Goal: Task Accomplishment & Management: Manage account settings

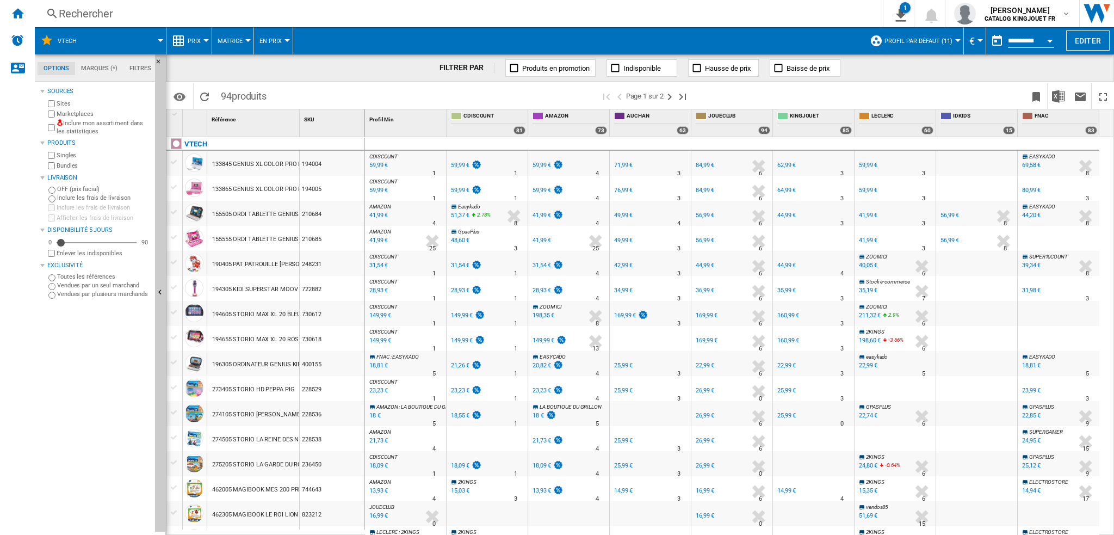
scroll to position [13, 0]
click at [673, 94] on ng-md-icon "Page suivante" at bounding box center [669, 96] width 13 height 13
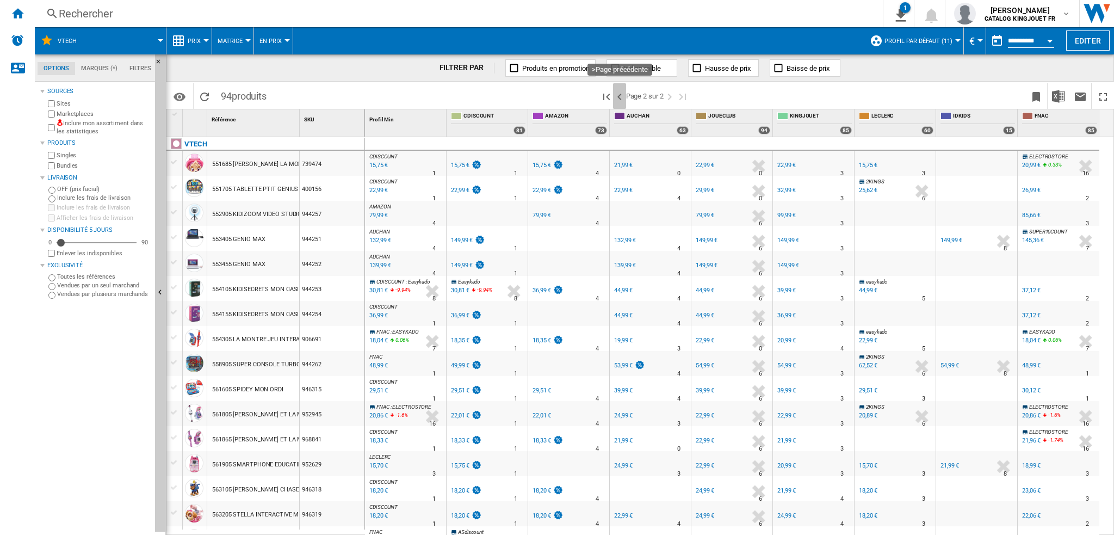
click at [616, 96] on ng-md-icon ">Page précédente" at bounding box center [619, 96] width 13 height 13
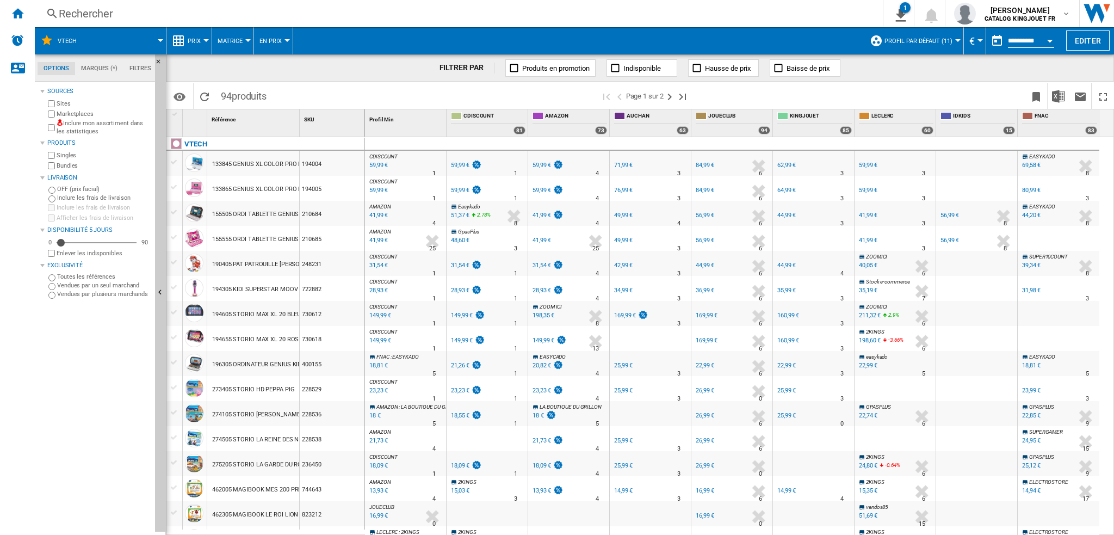
click at [280, 40] on button "En Prix" at bounding box center [273, 40] width 28 height 27
click at [281, 40] on md-backdrop at bounding box center [557, 267] width 1114 height 535
click at [936, 40] on span "Profil par défaut (11)" at bounding box center [918, 41] width 68 height 7
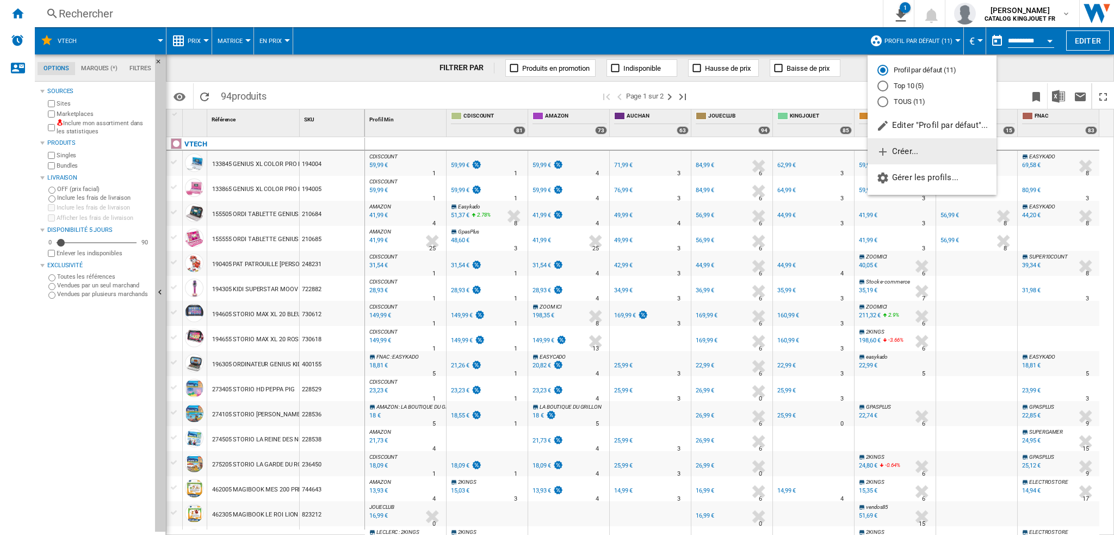
click at [918, 151] on span "Créer..." at bounding box center [897, 151] width 42 height 10
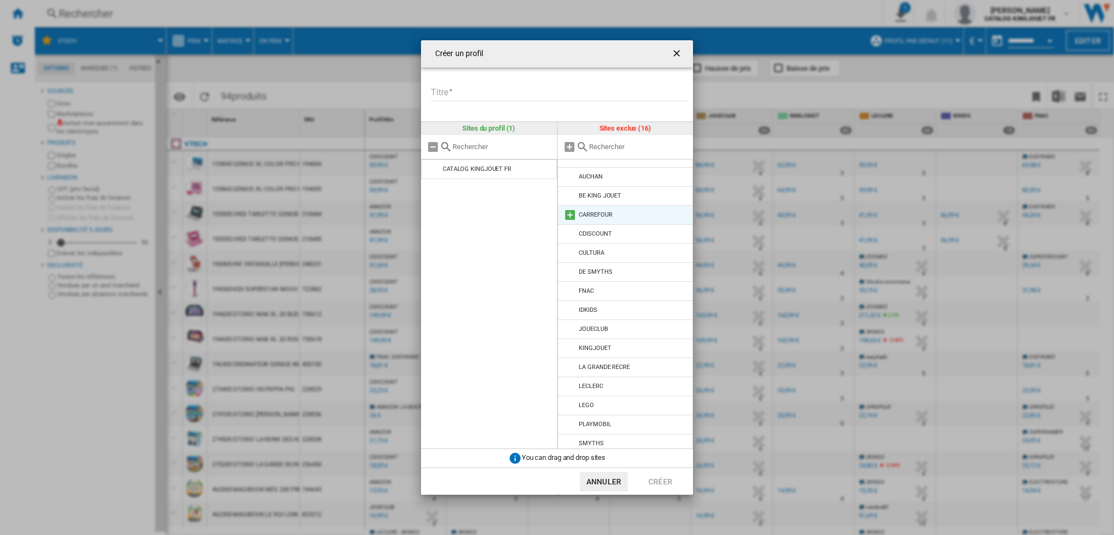
scroll to position [17, 0]
click at [568, 437] on md-icon at bounding box center [570, 438] width 13 height 13
click at [906, 317] on div "Créer un profil Titre Veuillez donner un titre à votre profil Sites du profil (…" at bounding box center [557, 267] width 1114 height 535
click at [666, 53] on div "Créer un profil" at bounding box center [557, 53] width 272 height 27
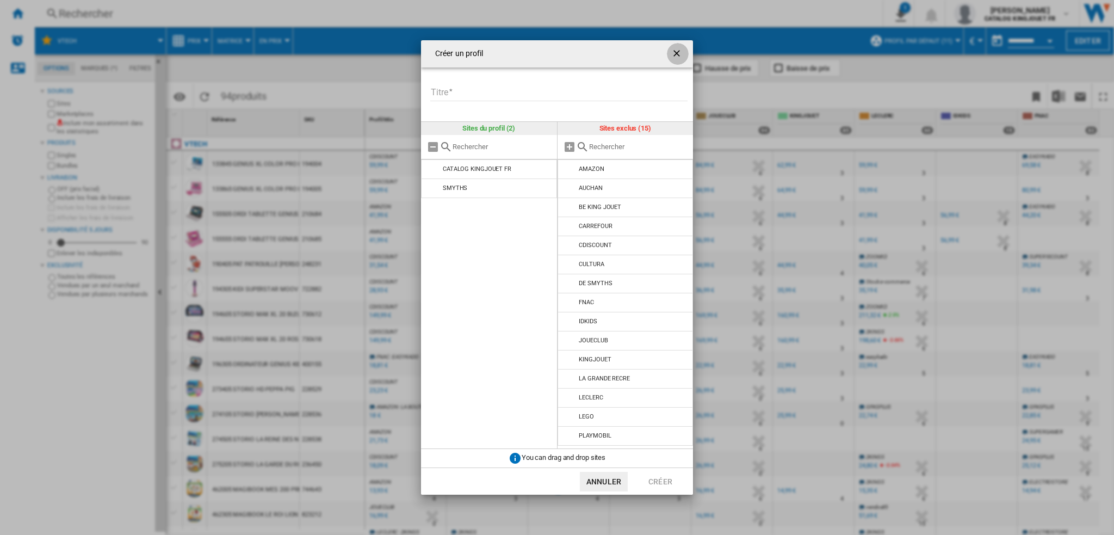
click at [674, 53] on ng-md-icon "getI18NText('BUTTONS.CLOSE_DIALOG')" at bounding box center [677, 54] width 13 height 13
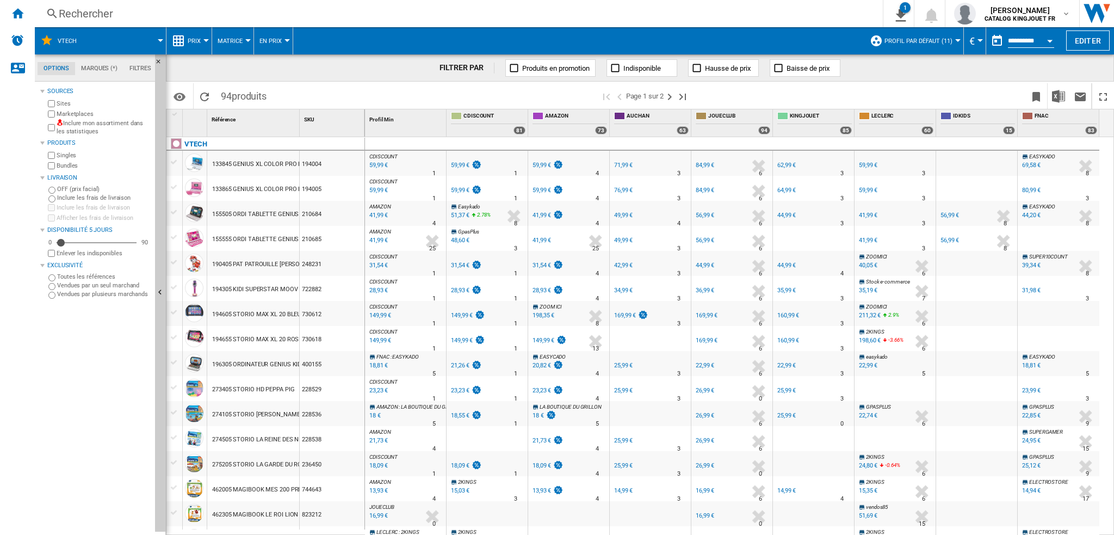
click at [945, 38] on span "Profil par défaut (11)" at bounding box center [918, 41] width 68 height 7
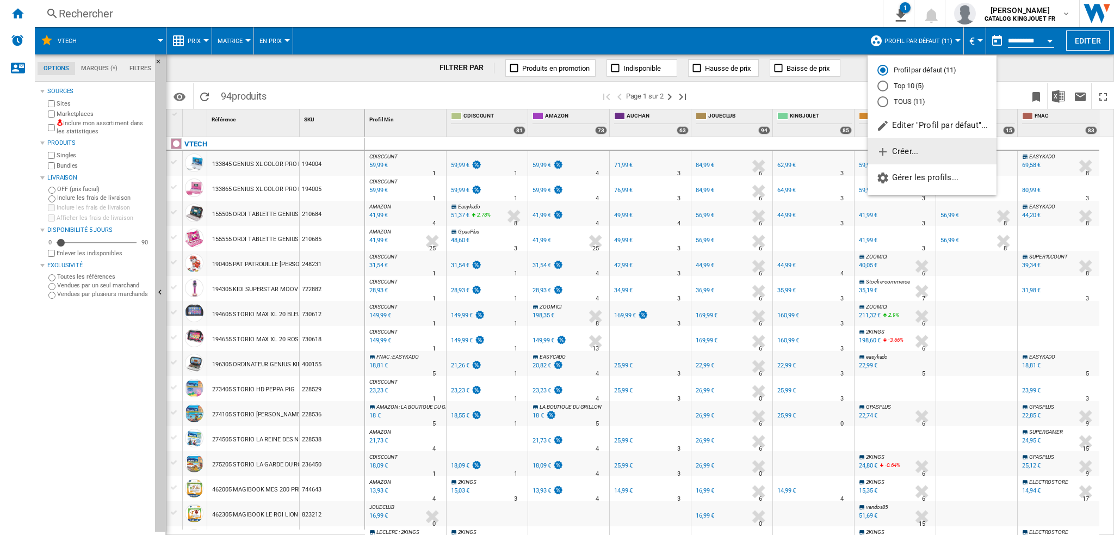
drag, startPoint x: 925, startPoint y: 176, endPoint x: 924, endPoint y: 151, distance: 25.6
click at [924, 151] on div "Profil par défaut (11) Top 10 (5) TOUS (11) Editer "Profil par défaut"... Créer…" at bounding box center [932, 125] width 129 height 131
click at [924, 151] on button "Créer..." at bounding box center [932, 151] width 129 height 26
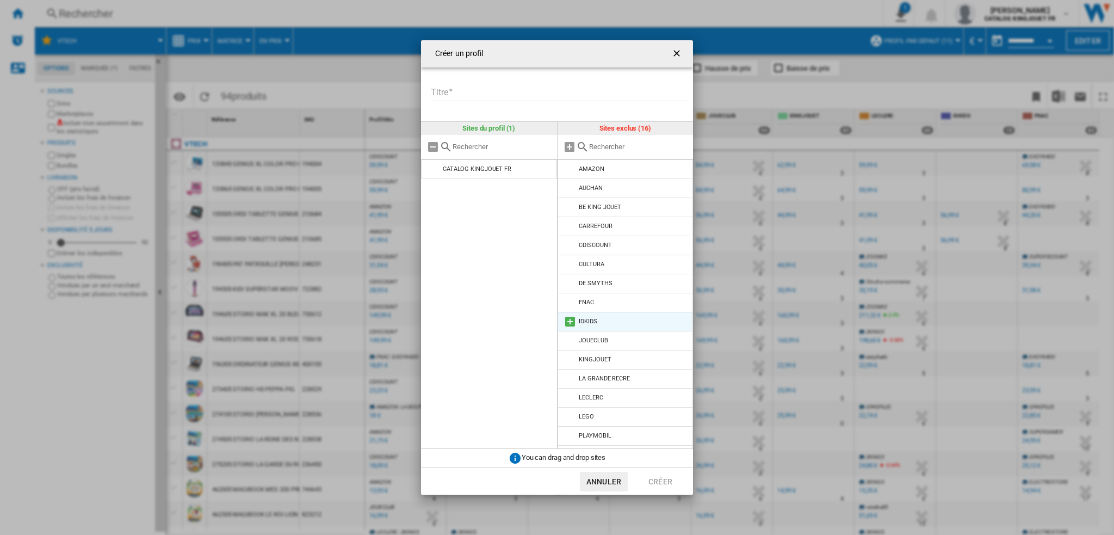
scroll to position [17, 0]
click at [567, 437] on md-icon "Créer un ..." at bounding box center [570, 438] width 13 height 13
click at [570, 168] on md-icon "Créer un ..." at bounding box center [570, 169] width 13 height 13
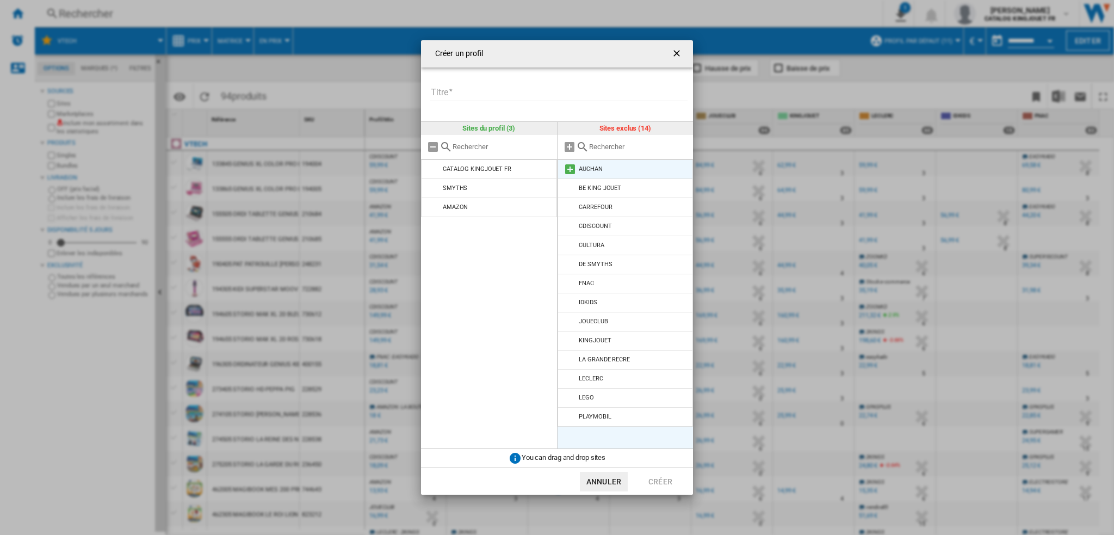
click at [570, 170] on md-icon "Créer un ..." at bounding box center [570, 169] width 13 height 13
click at [571, 187] on md-icon "Créer un ..." at bounding box center [570, 188] width 13 height 13
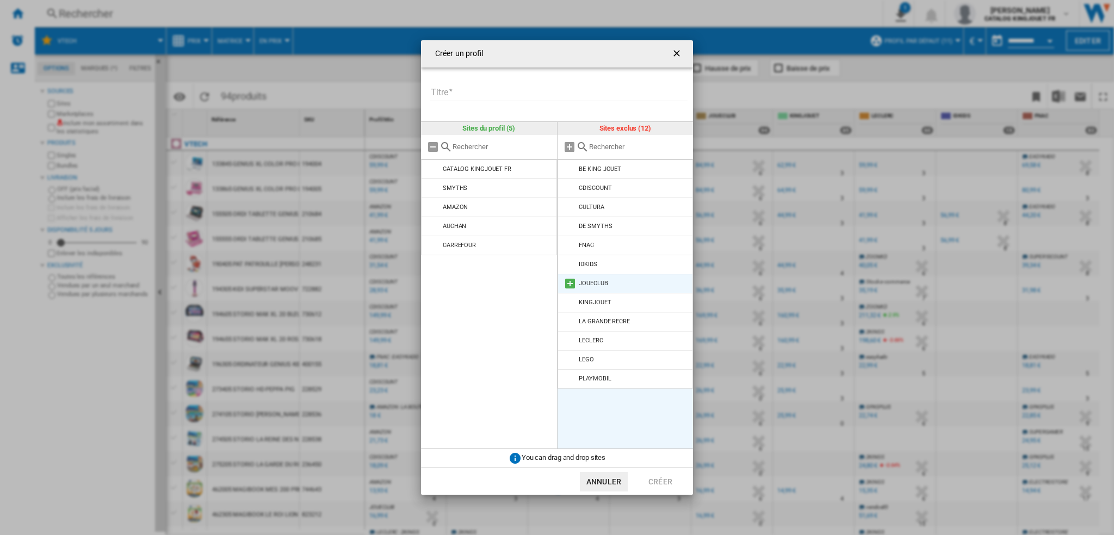
click at [571, 286] on md-icon "Créer un ..." at bounding box center [570, 283] width 13 height 13
click at [572, 287] on md-icon "Créer un ..." at bounding box center [570, 283] width 13 height 13
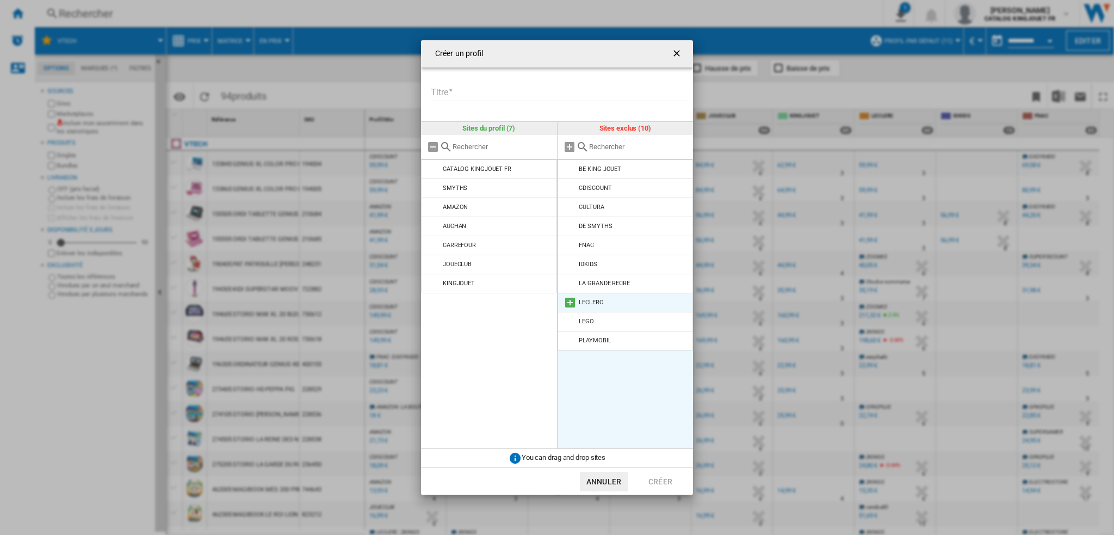
click at [568, 302] on md-icon "Créer un ..." at bounding box center [570, 302] width 13 height 13
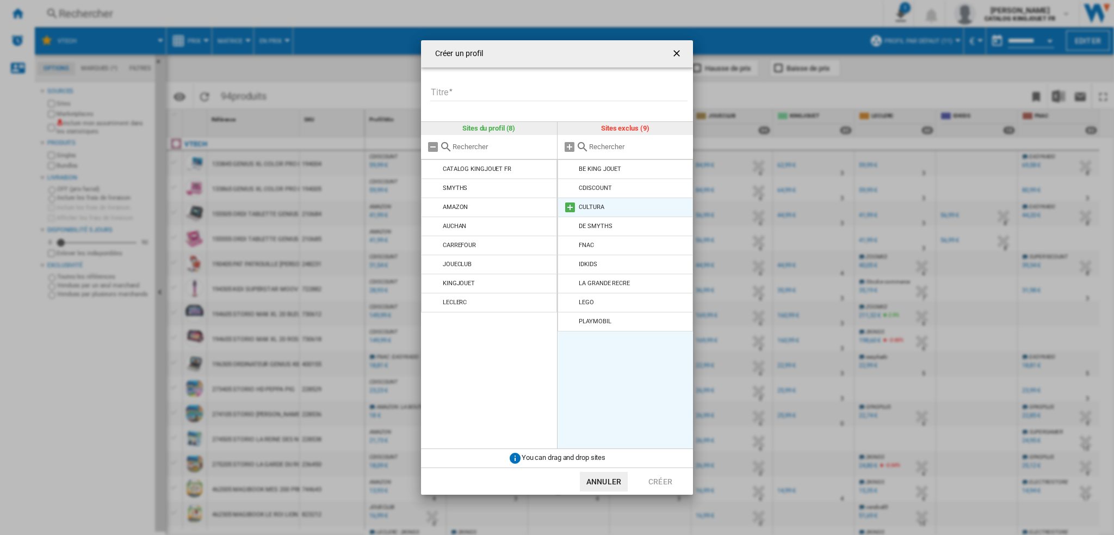
click at [571, 209] on md-icon "Créer un ..." at bounding box center [570, 207] width 13 height 13
click at [481, 98] on input "Titre" at bounding box center [558, 93] width 257 height 16
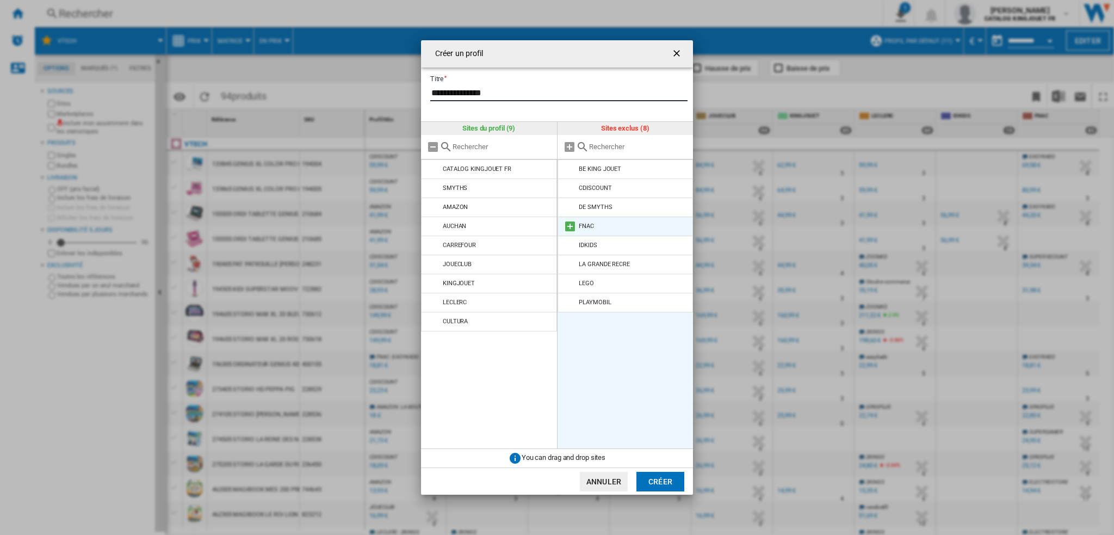
type input "**********"
click at [567, 228] on md-icon "Créer un ..." at bounding box center [570, 226] width 13 height 13
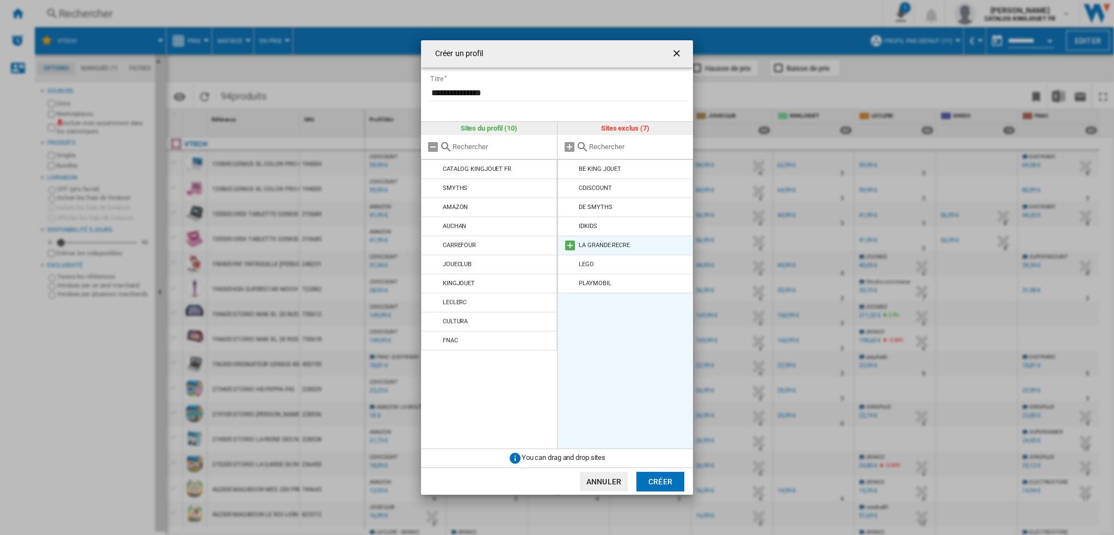
click at [564, 242] on md-icon "Créer un ..." at bounding box center [570, 245] width 13 height 13
click at [647, 475] on button "Créer" at bounding box center [660, 482] width 48 height 20
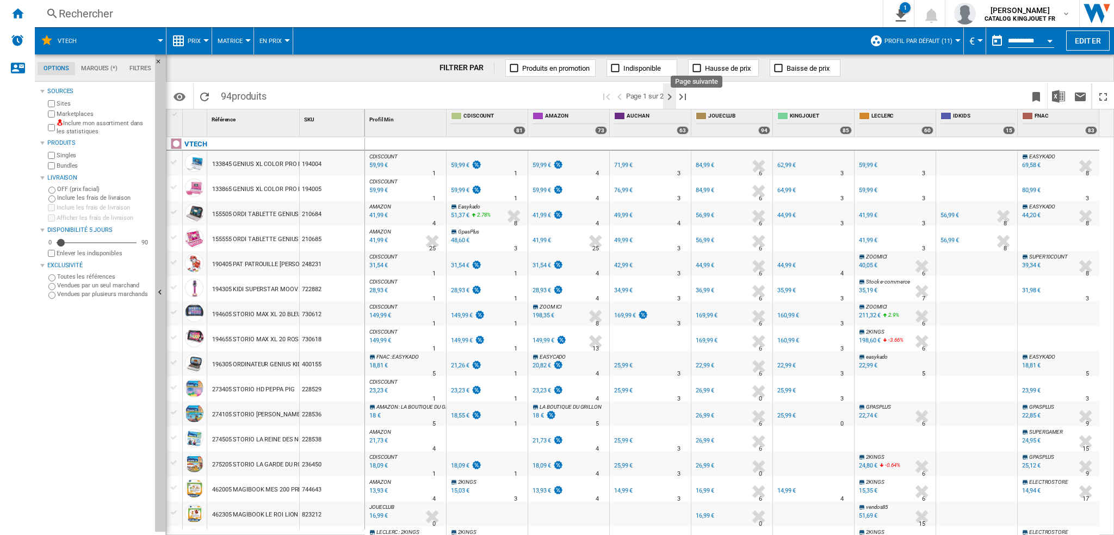
click at [665, 96] on ng-md-icon "Page suivante" at bounding box center [669, 96] width 13 height 13
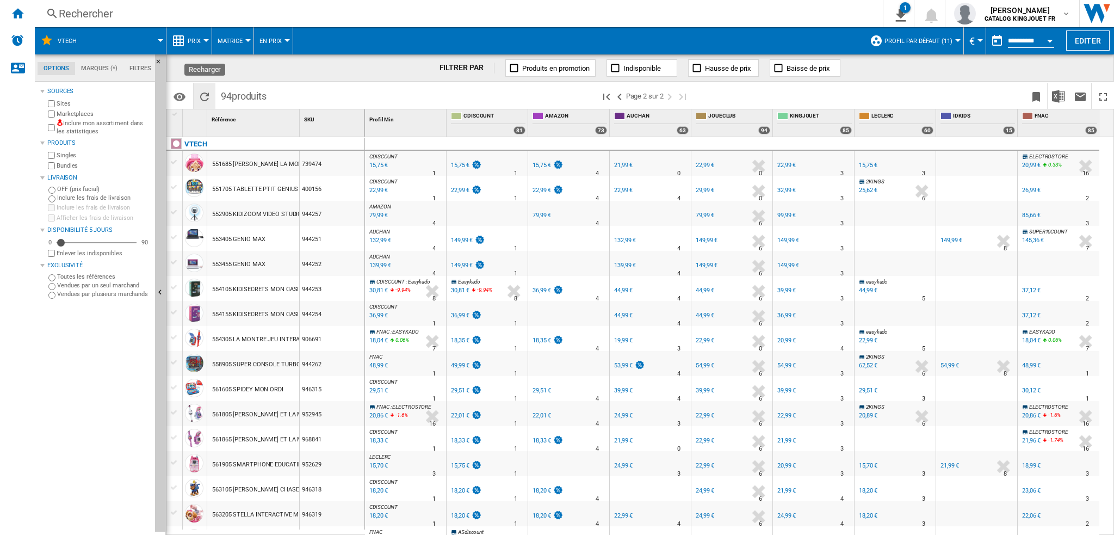
click at [203, 97] on ng-md-icon "Recharger" at bounding box center [204, 96] width 13 height 13
click at [622, 97] on ng-md-icon ">Page précédente" at bounding box center [619, 96] width 13 height 13
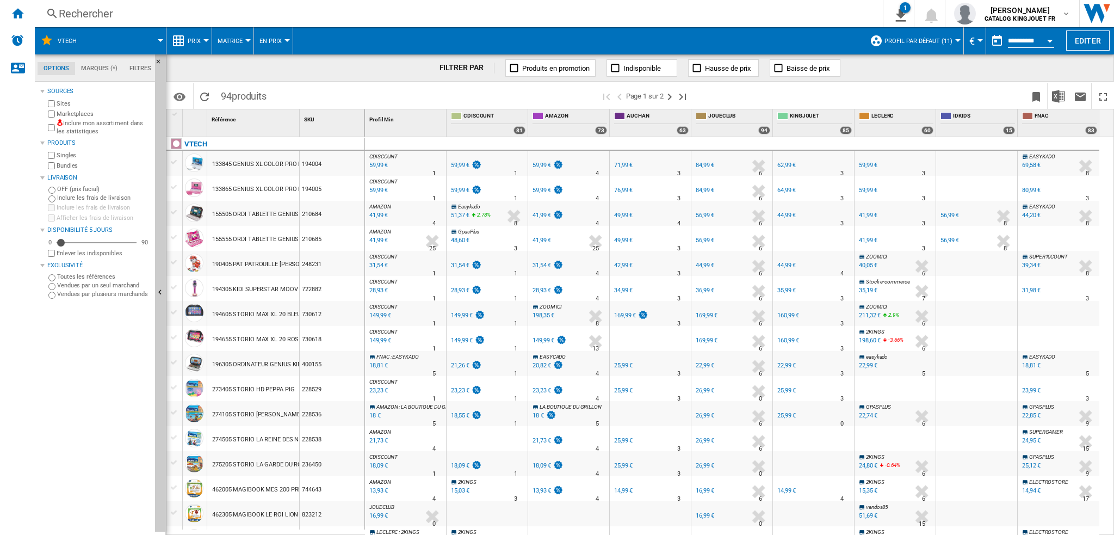
click at [87, 67] on md-tab-item "Marques (*)" at bounding box center [99, 68] width 48 height 13
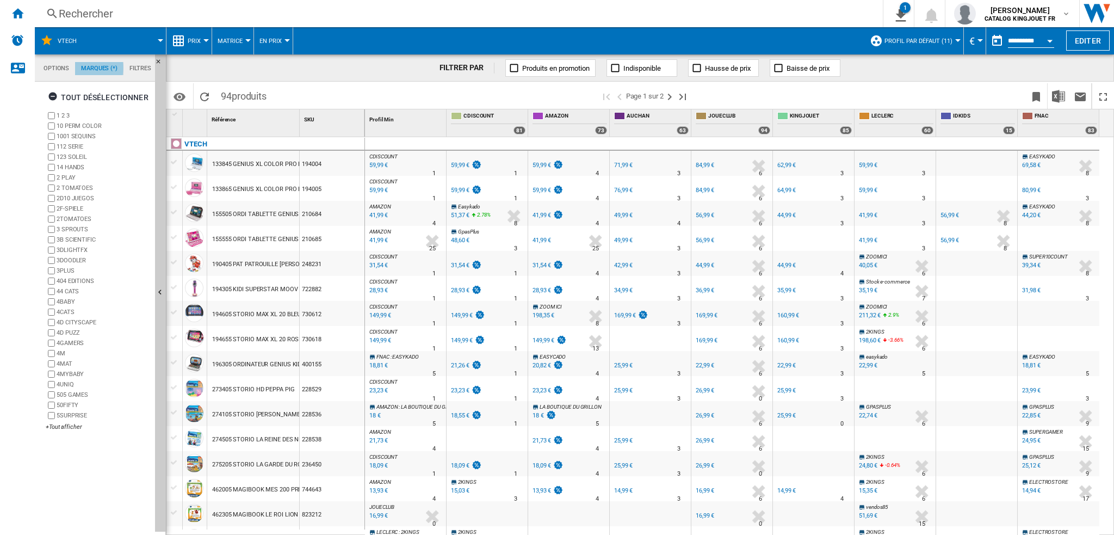
scroll to position [41, 0]
click at [63, 64] on md-tab-item "Options" at bounding box center [57, 68] width 38 height 13
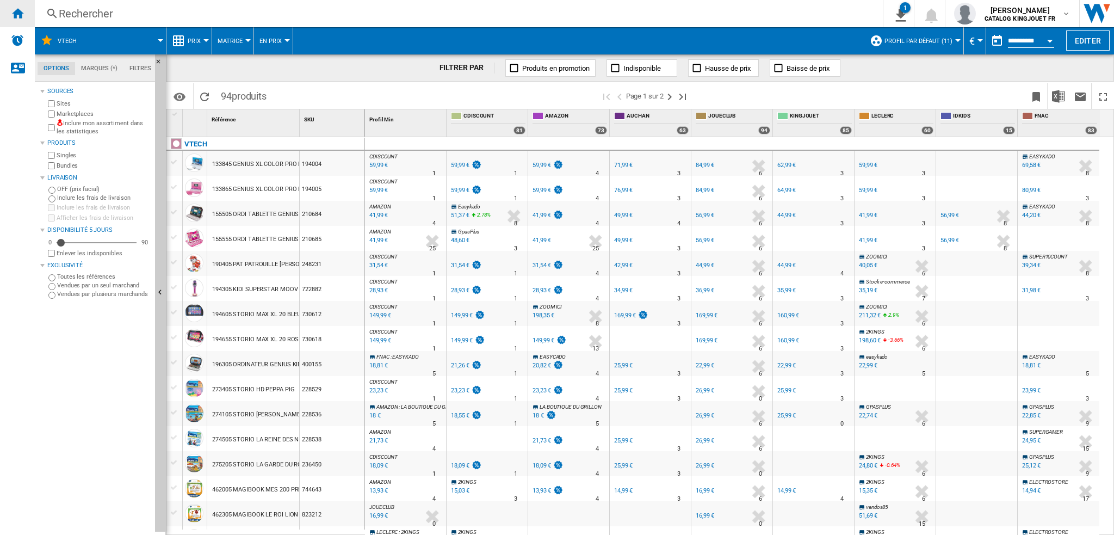
click at [15, 13] on ng-md-icon "Accueil" at bounding box center [17, 13] width 13 height 13
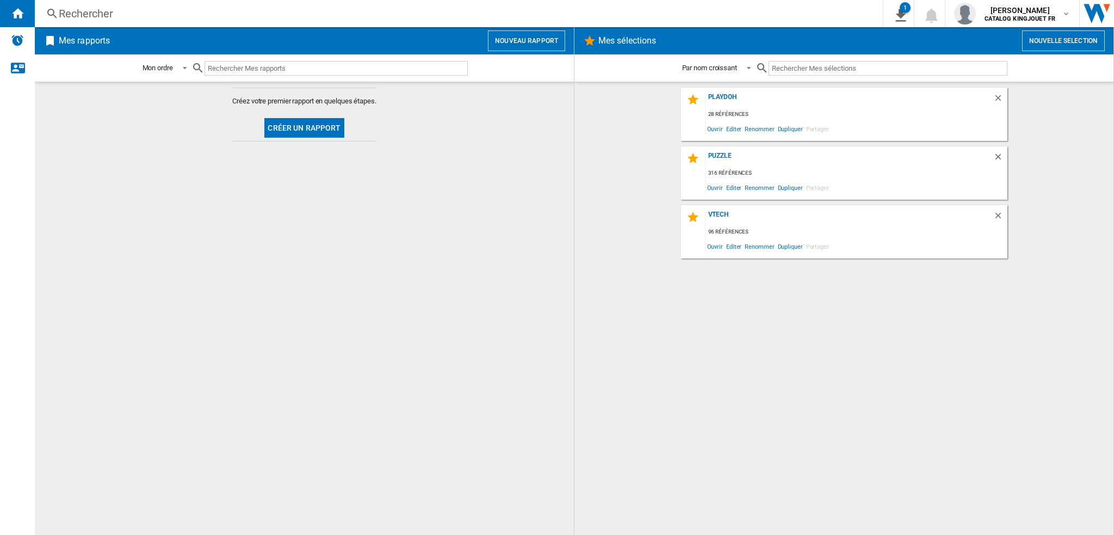
click at [782, 228] on div "96 références" at bounding box center [856, 232] width 302 height 14
click at [719, 219] on div "Vtech" at bounding box center [849, 217] width 288 height 15
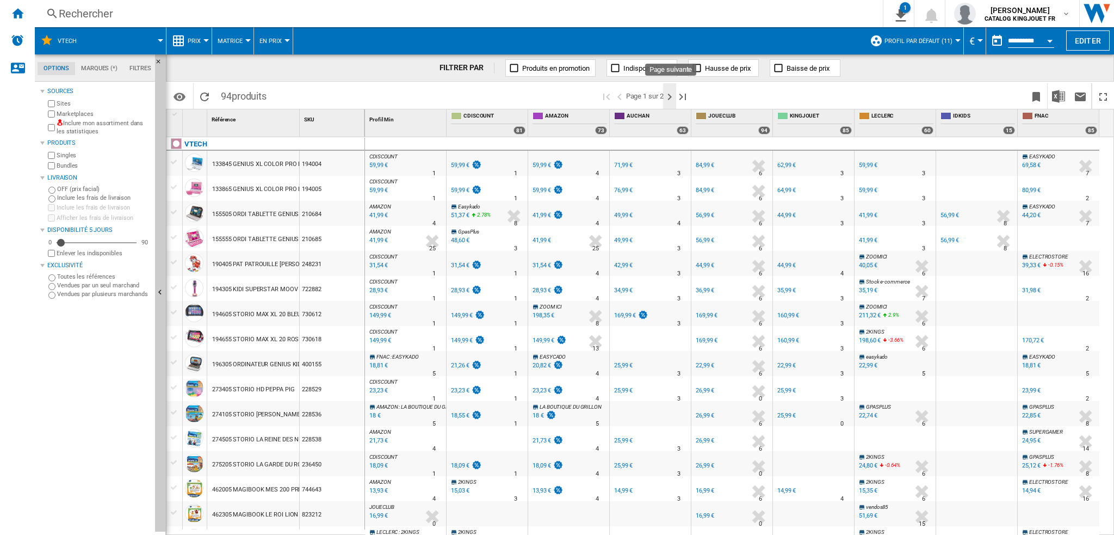
click at [670, 98] on ng-md-icon "Page suivante" at bounding box center [669, 96] width 13 height 13
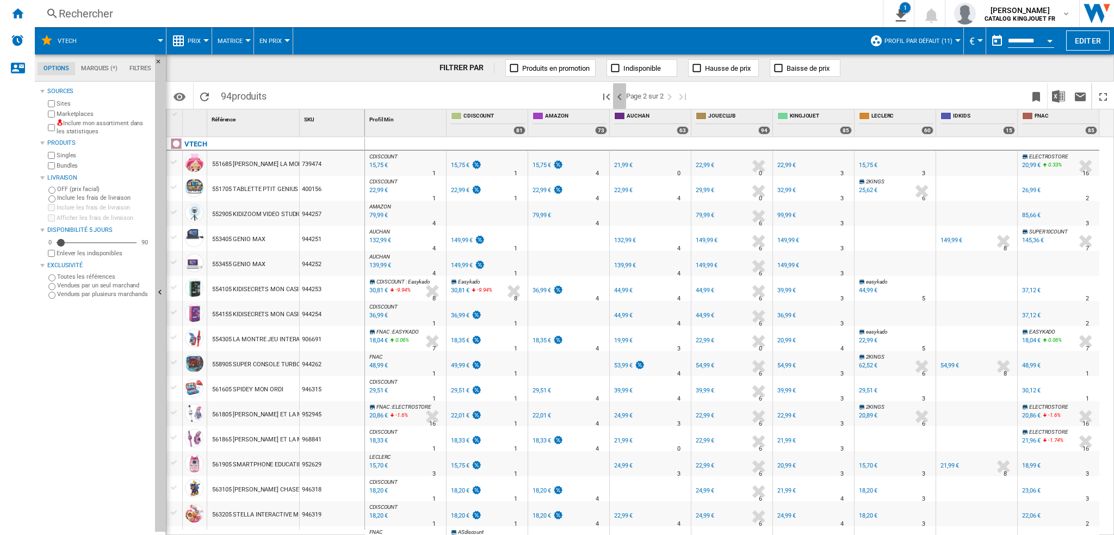
click at [618, 92] on ng-md-icon ">Page précédente" at bounding box center [619, 96] width 13 height 13
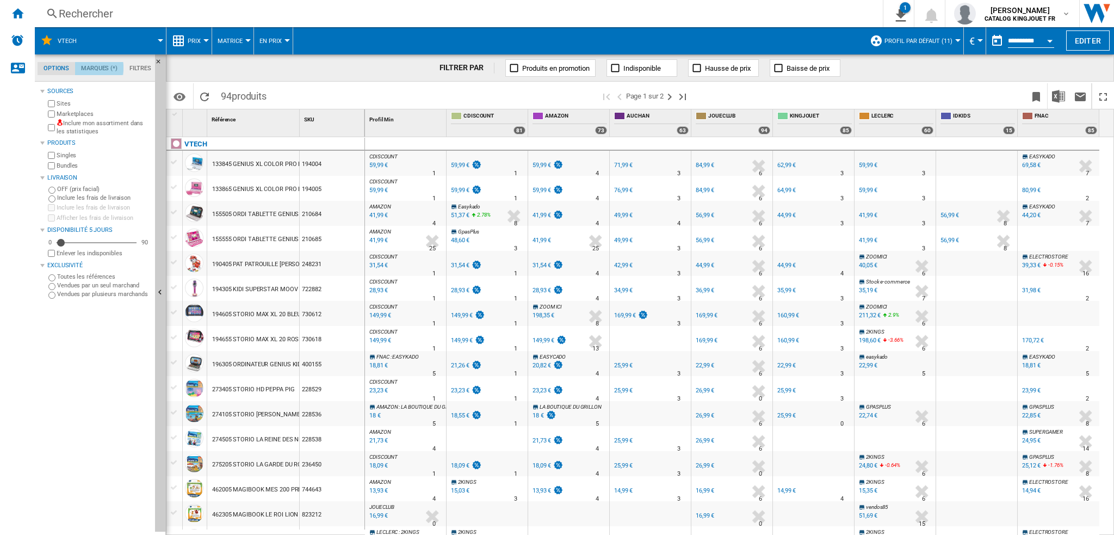
click at [97, 68] on md-tab-item "Marques (*)" at bounding box center [99, 68] width 48 height 13
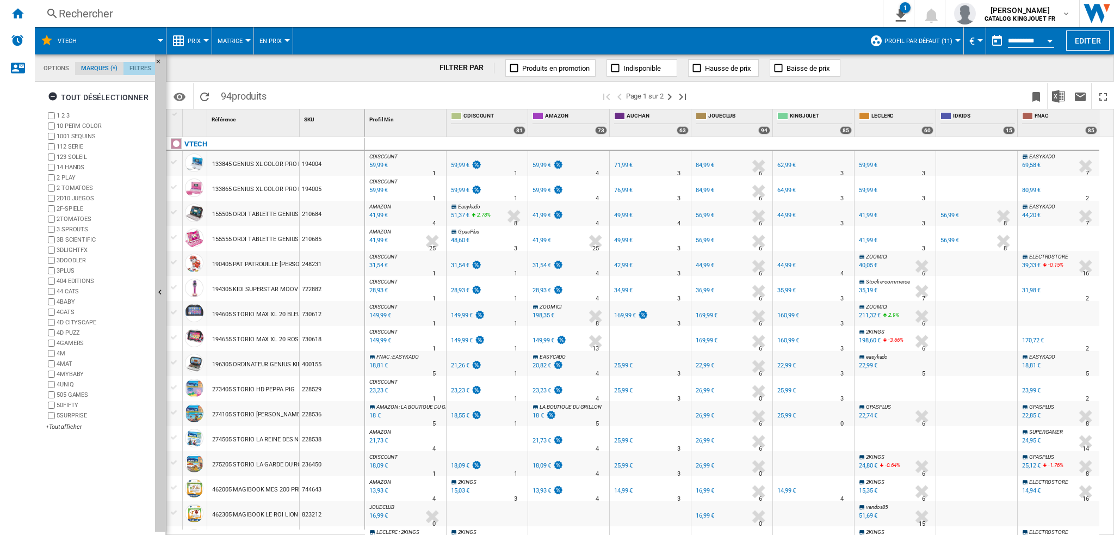
click at [149, 68] on md-tab-item "Filtres" at bounding box center [140, 68] width 34 height 13
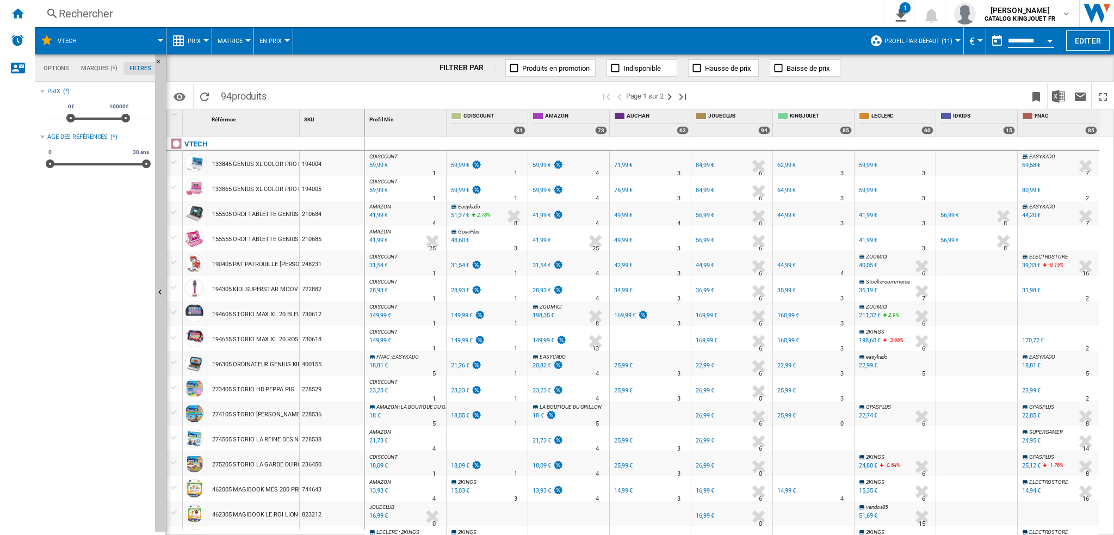
click at [149, 68] on md-tab-item "Filtres" at bounding box center [140, 68] width 34 height 13
click at [29, 38] on div "Alertes" at bounding box center [17, 40] width 35 height 27
click at [20, 13] on ng-md-icon "Accueil" at bounding box center [17, 13] width 13 height 13
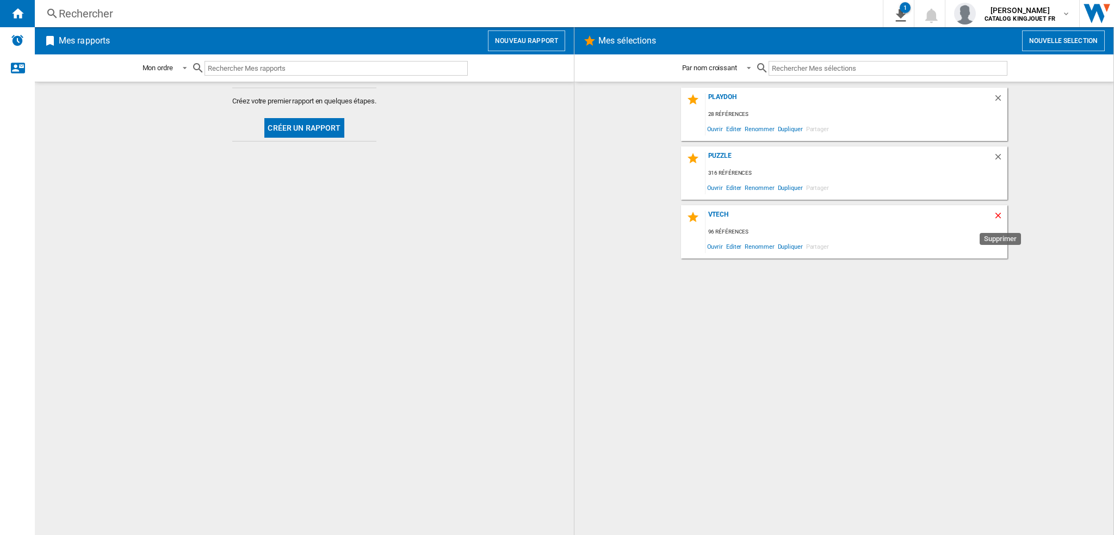
click at [1000, 214] on ng-md-icon "Supprimer" at bounding box center [999, 216] width 13 height 13
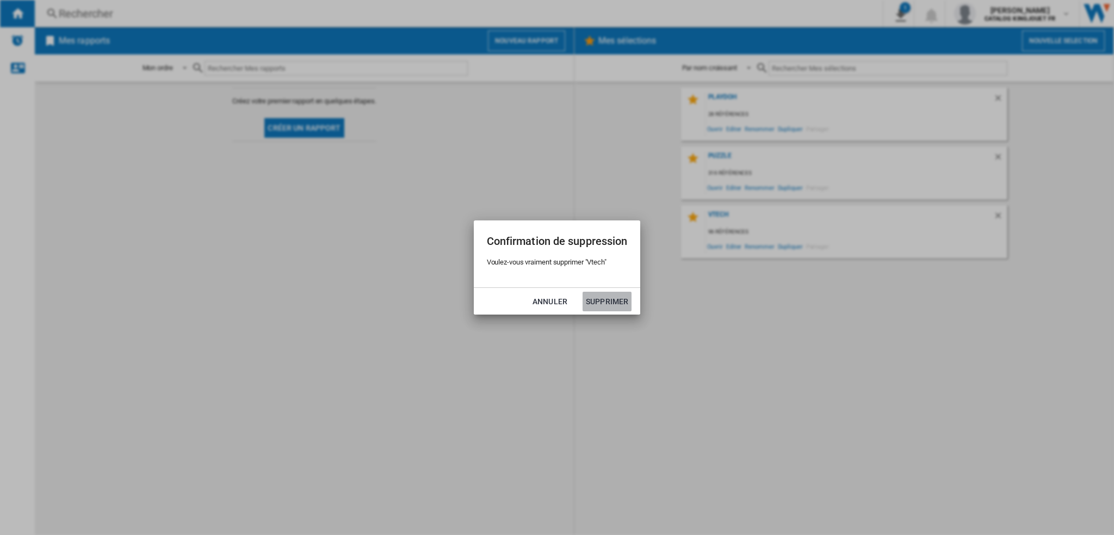
click at [609, 299] on button "Supprimer" at bounding box center [607, 302] width 49 height 20
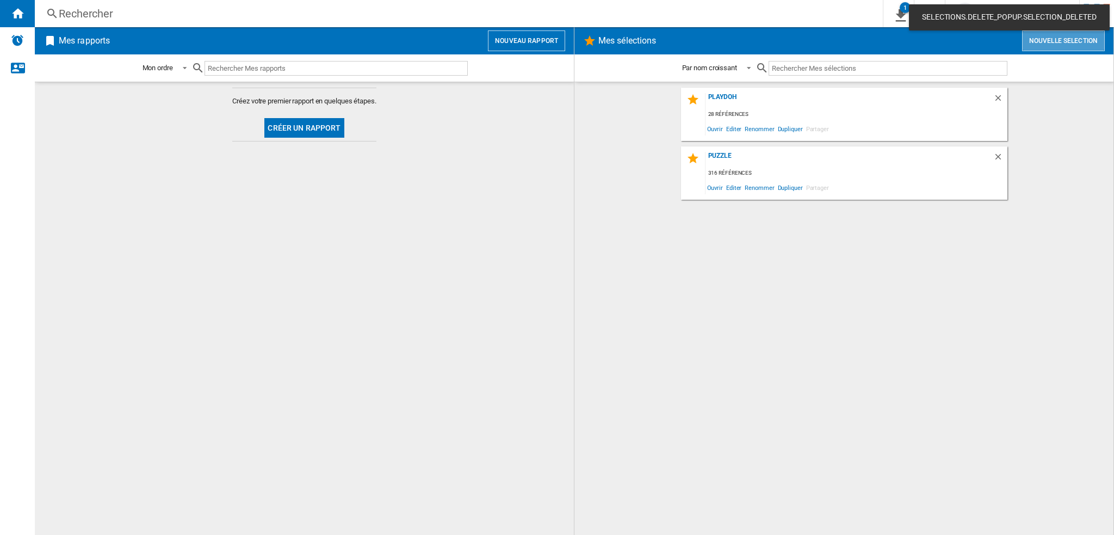
click at [1088, 38] on button "Nouvelle selection" at bounding box center [1063, 40] width 83 height 21
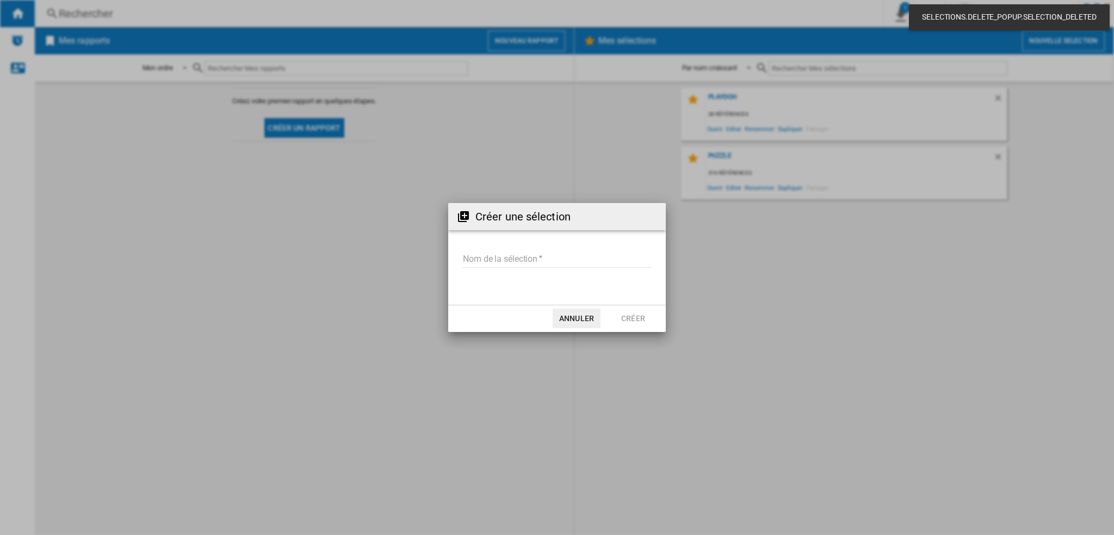
click at [546, 265] on input "Nom de la sélection" at bounding box center [556, 259] width 189 height 16
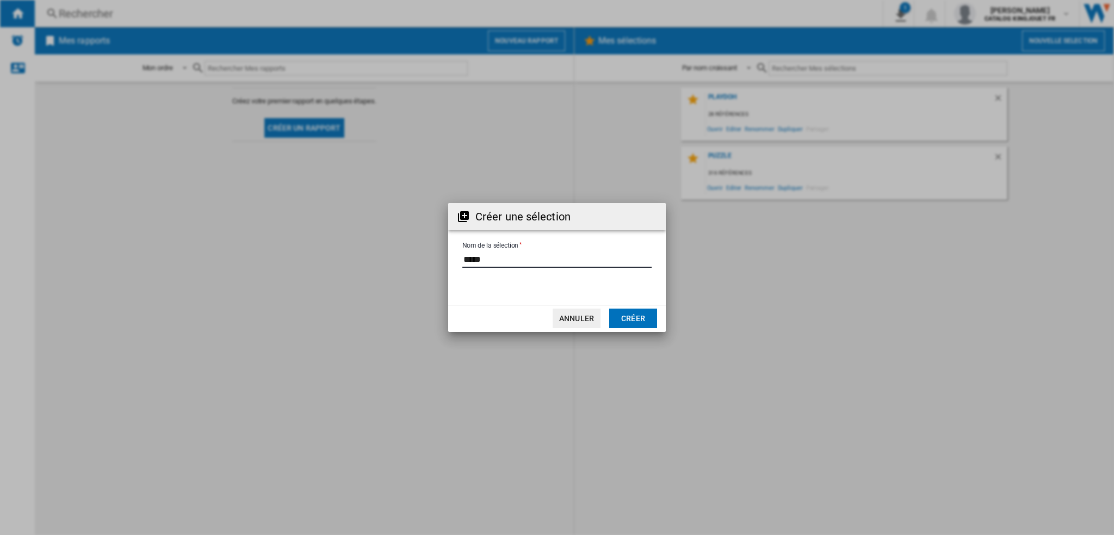
type input "*****"
click at [645, 327] on button "Créer" at bounding box center [633, 318] width 48 height 20
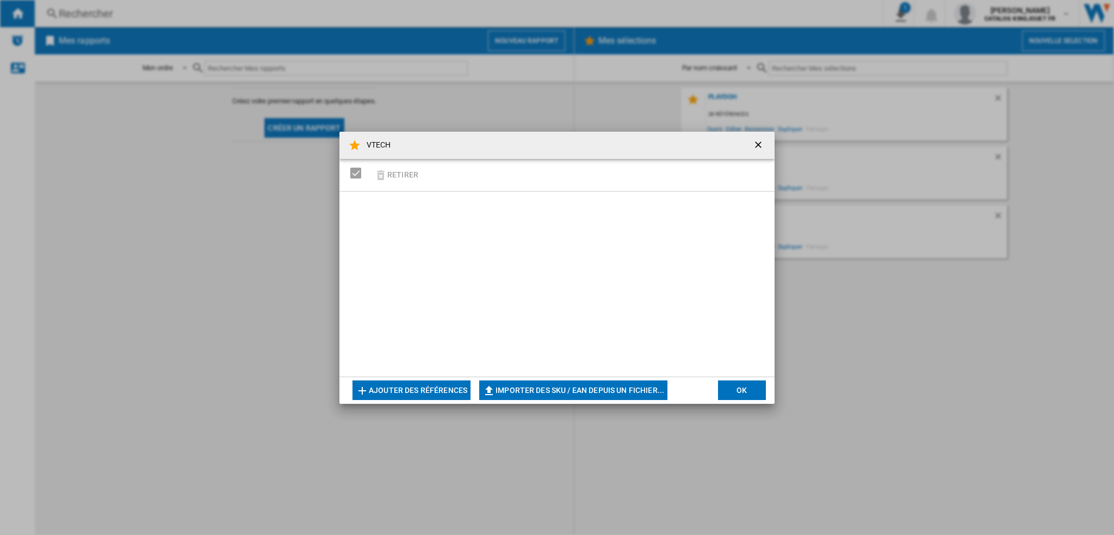
click at [615, 391] on button "Importer des SKU / EAN depuis un fichier..." at bounding box center [573, 390] width 188 height 20
type input "**********"
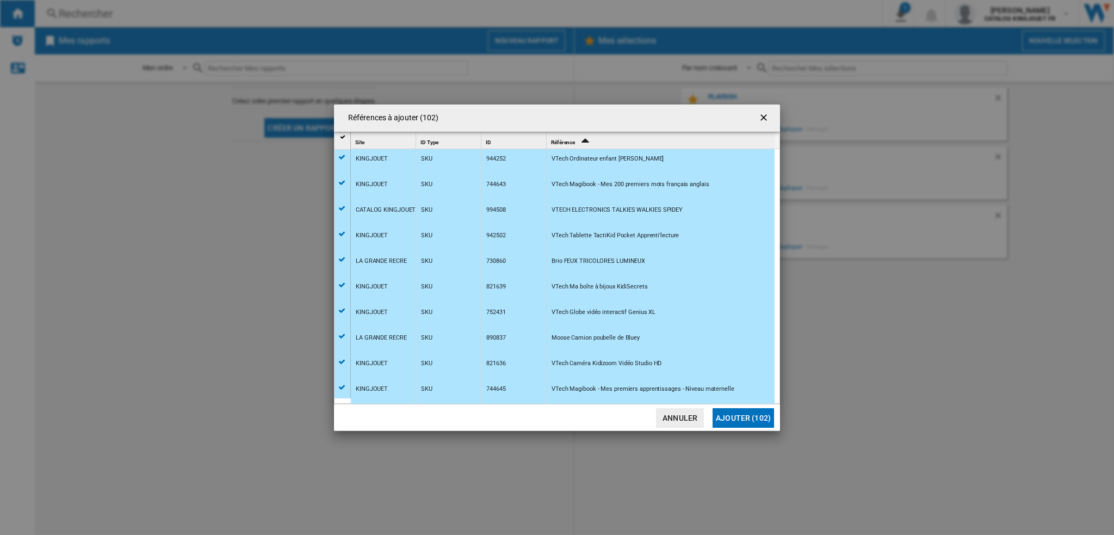
scroll to position [384, 0]
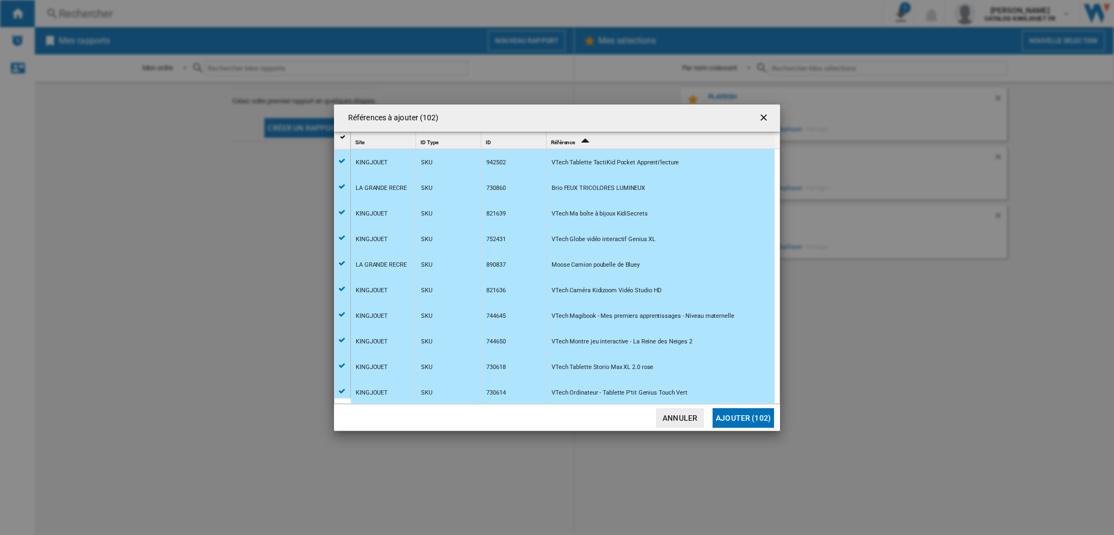
click at [338, 186] on div "Références à ..." at bounding box center [342, 187] width 11 height 10
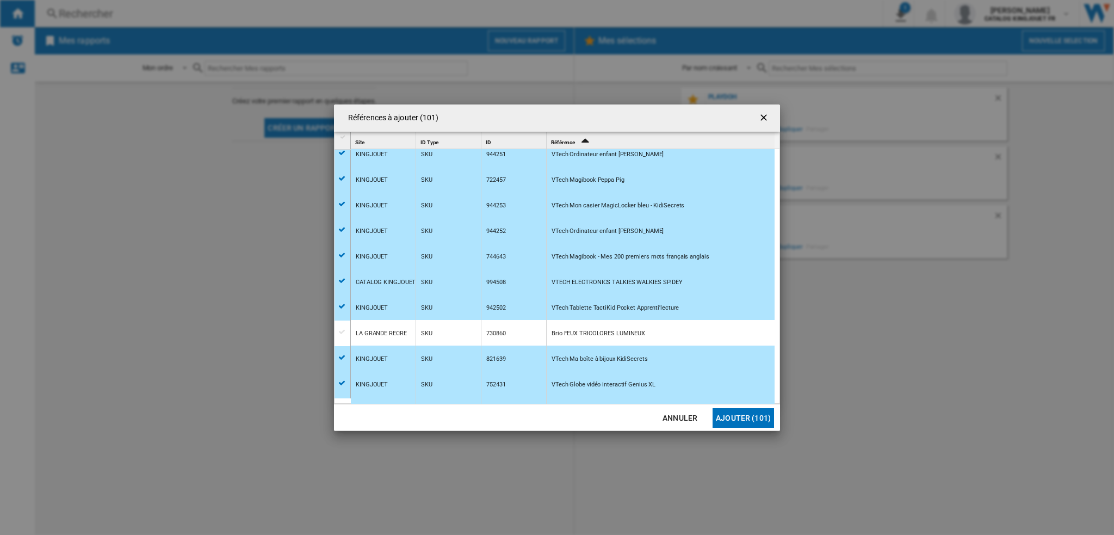
scroll to position [311, 0]
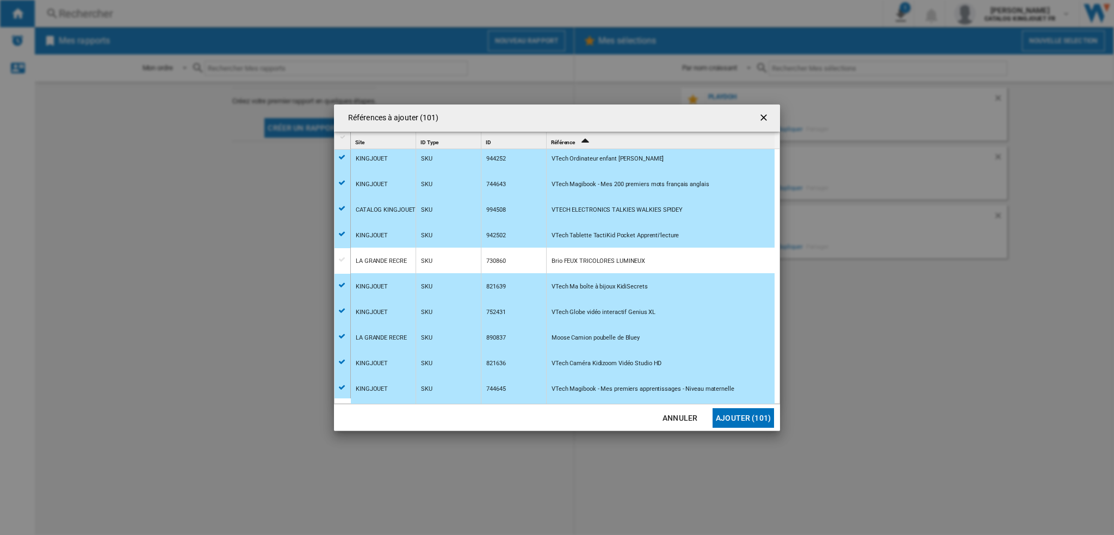
click at [336, 335] on div "Références à ..." at bounding box center [343, 336] width 16 height 12
click at [345, 335] on div "Références à ..." at bounding box center [342, 336] width 11 height 10
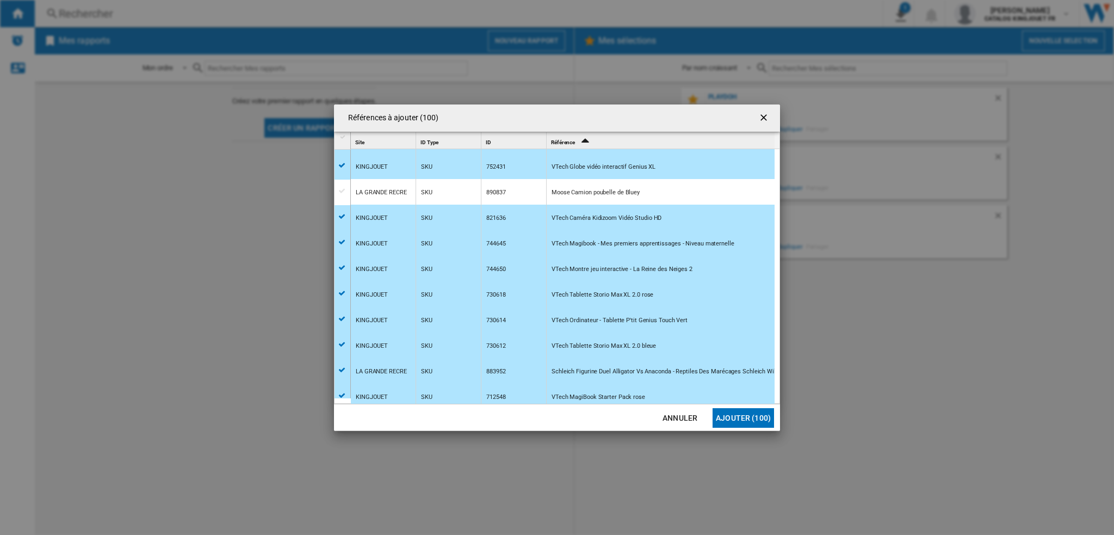
scroll to position [529, 0]
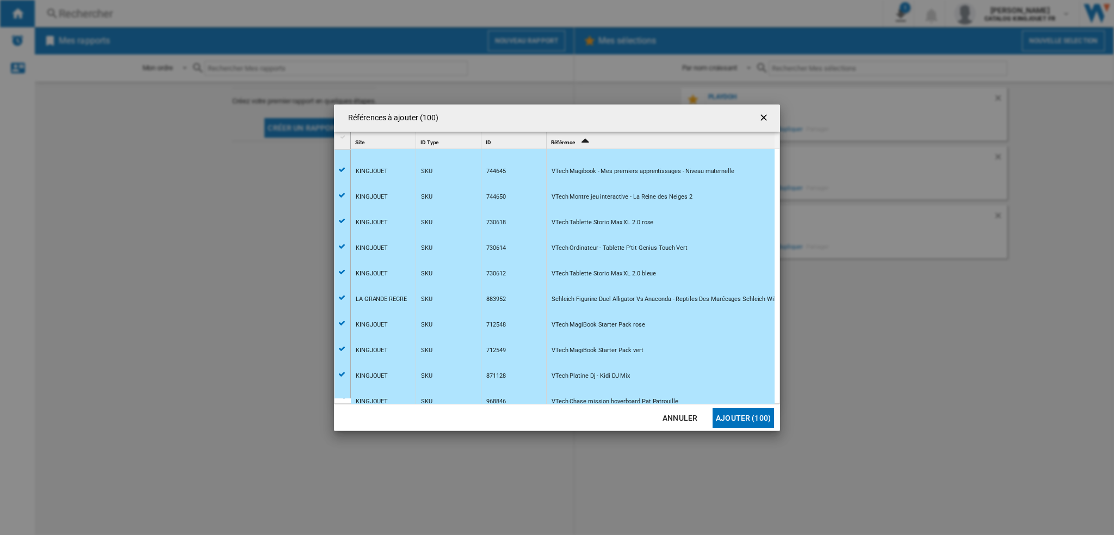
click at [338, 299] on div "Références à ..." at bounding box center [342, 298] width 11 height 10
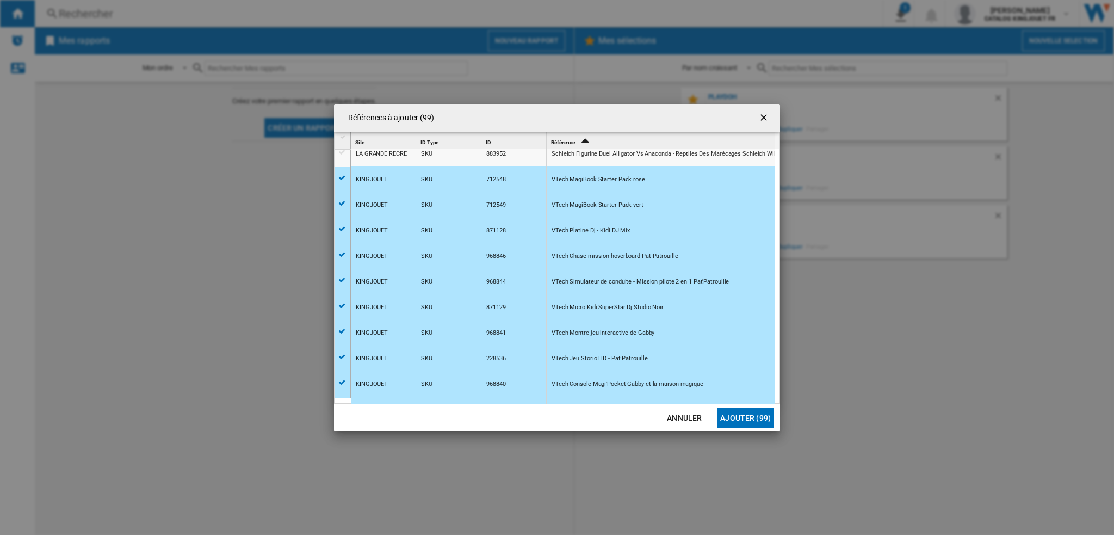
scroll to position [0, 0]
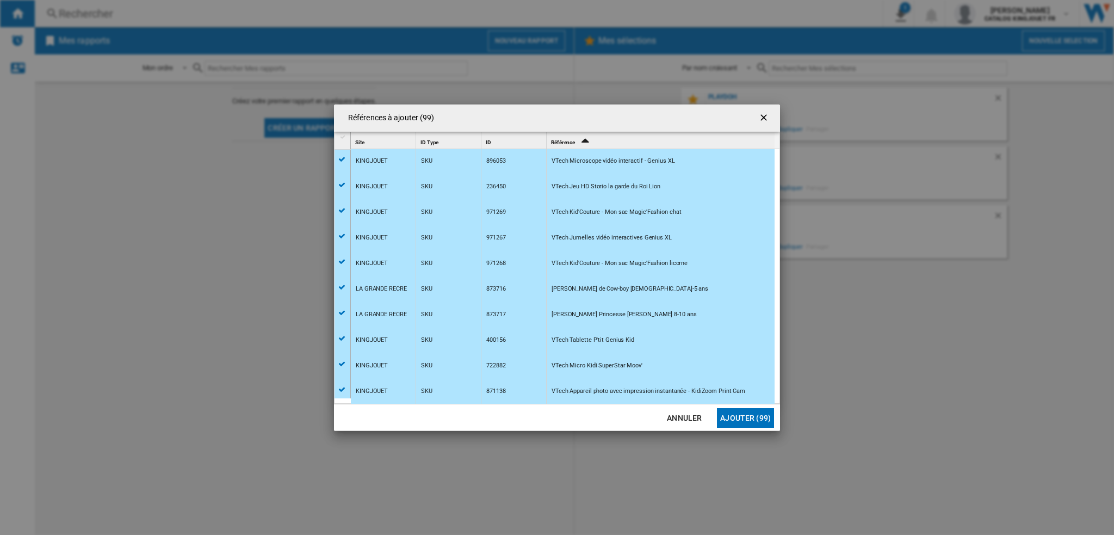
click at [337, 286] on div "Références à ..." at bounding box center [342, 287] width 11 height 10
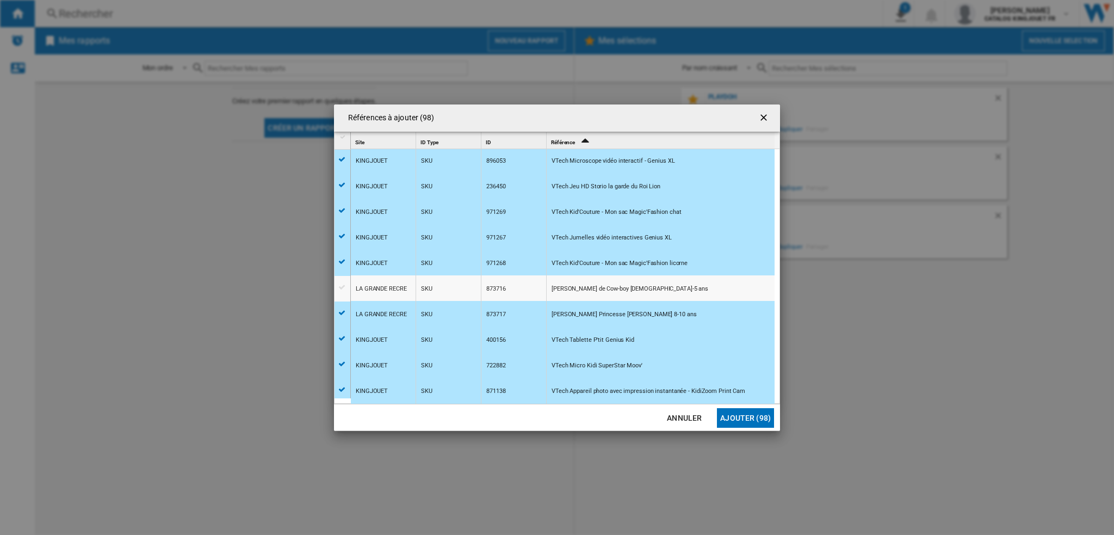
click at [345, 312] on div "Références à ..." at bounding box center [342, 313] width 11 height 10
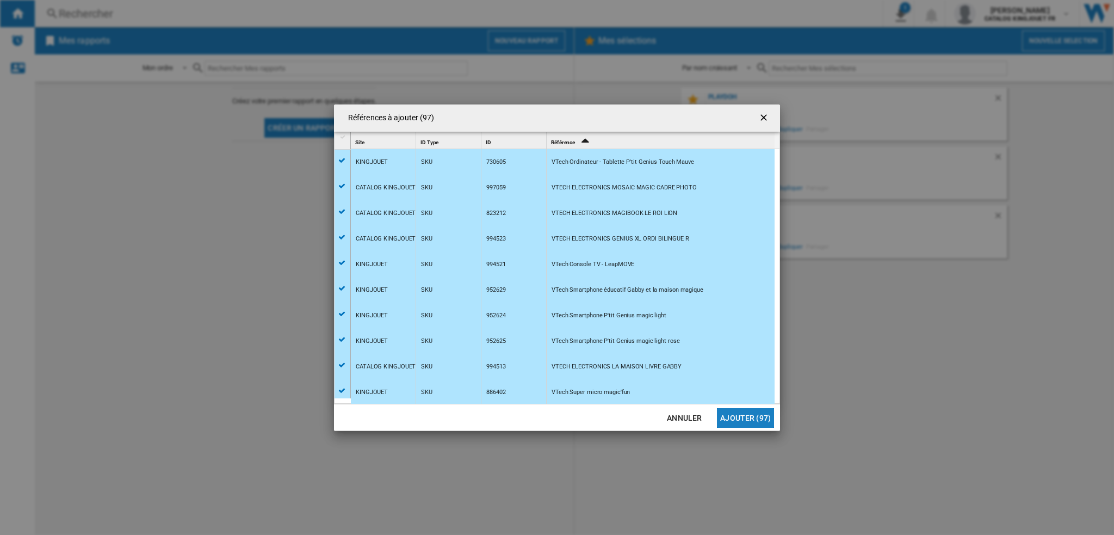
click at [742, 418] on button "Ajouter (97)" at bounding box center [745, 418] width 57 height 20
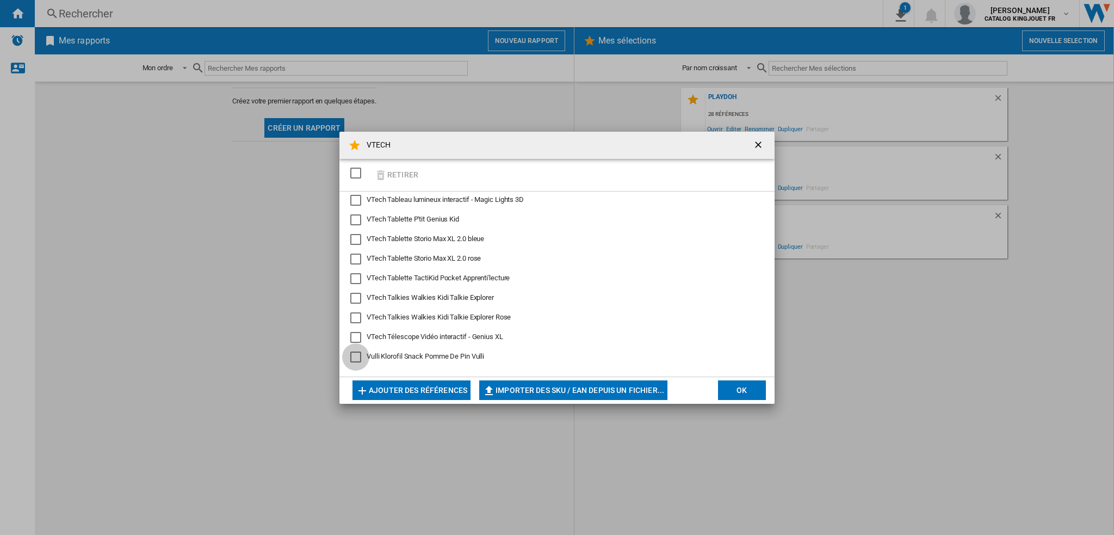
click at [357, 356] on div "Vulli Klorofil Snack Pomme De Pin Vulli" at bounding box center [355, 356] width 11 height 11
click at [393, 173] on button "Retirer" at bounding box center [396, 175] width 51 height 26
click at [733, 392] on button "OK" at bounding box center [742, 390] width 48 height 20
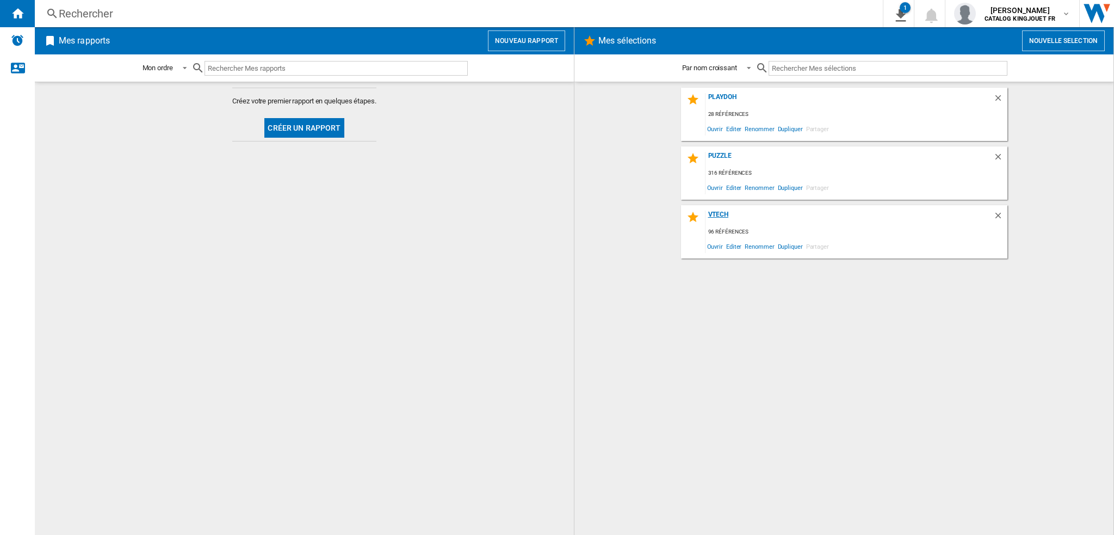
click at [747, 219] on div "VTECH" at bounding box center [849, 217] width 288 height 15
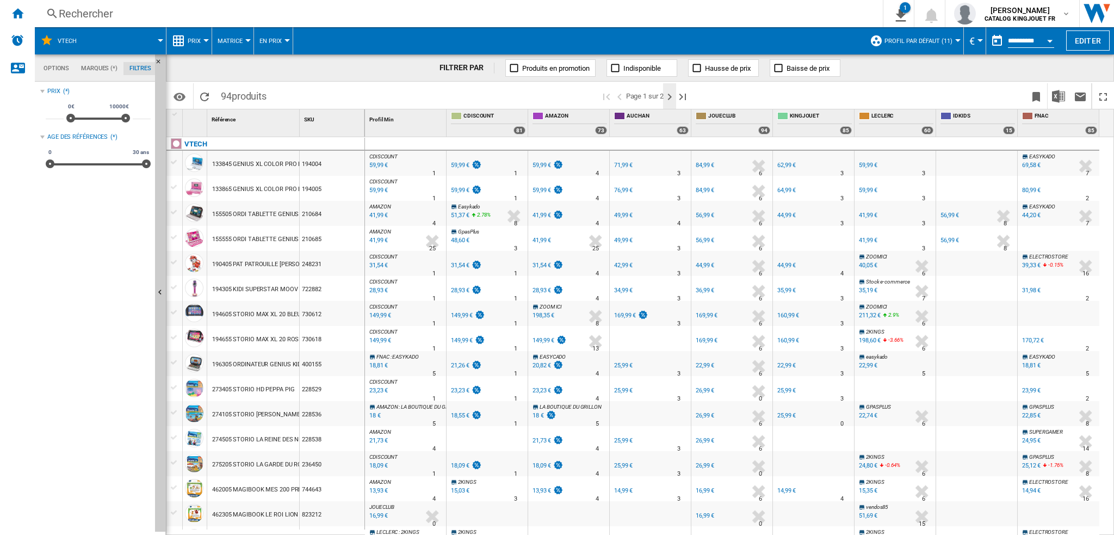
click at [672, 97] on ng-md-icon "Page suivante" at bounding box center [669, 96] width 13 height 13
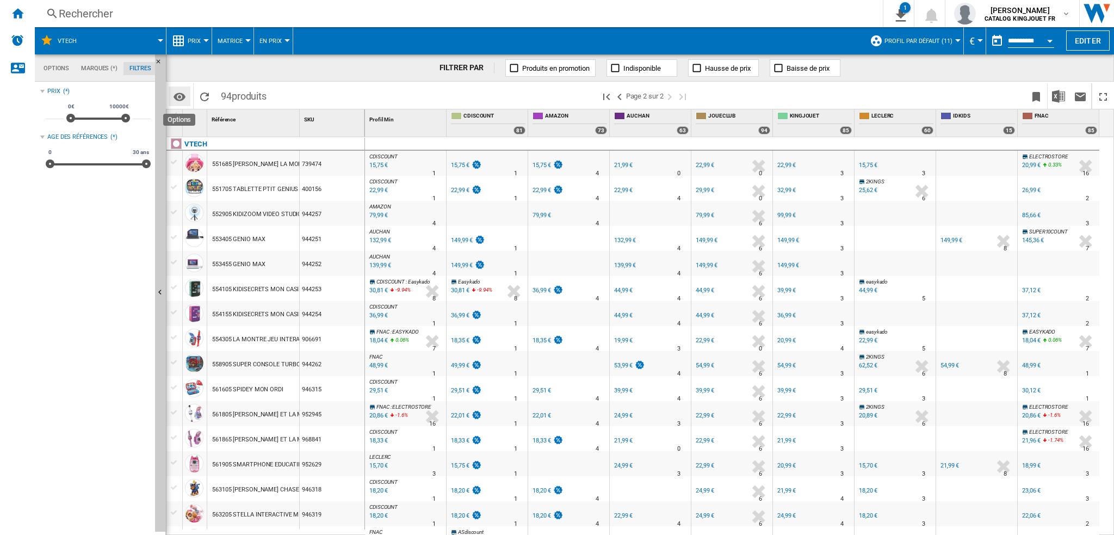
click at [181, 94] on md-icon "Options" at bounding box center [179, 96] width 13 height 13
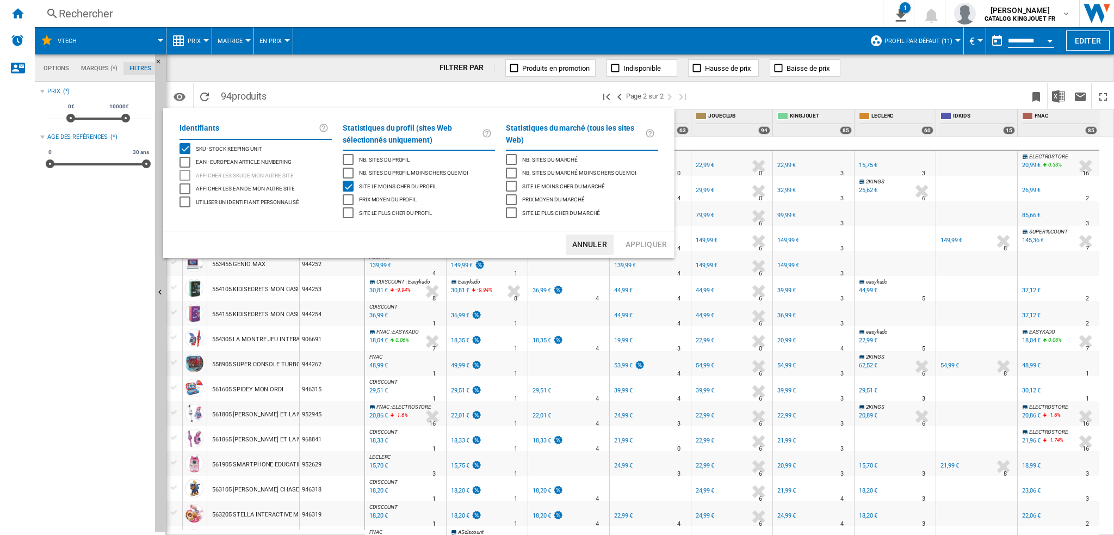
click at [932, 43] on md-backdrop at bounding box center [557, 267] width 1114 height 535
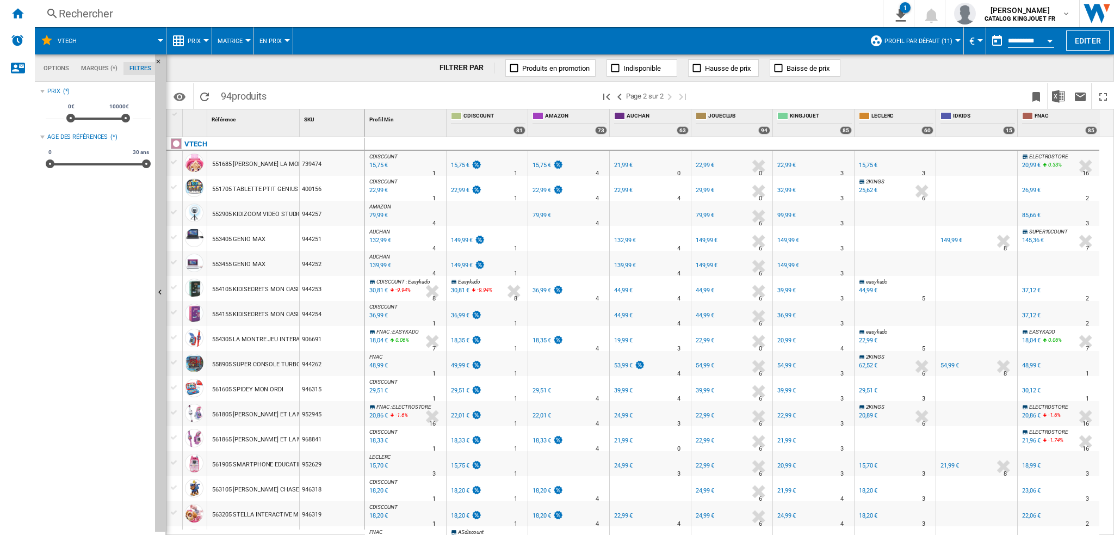
click at [932, 39] on span "Profil par défaut (11)" at bounding box center [918, 41] width 68 height 7
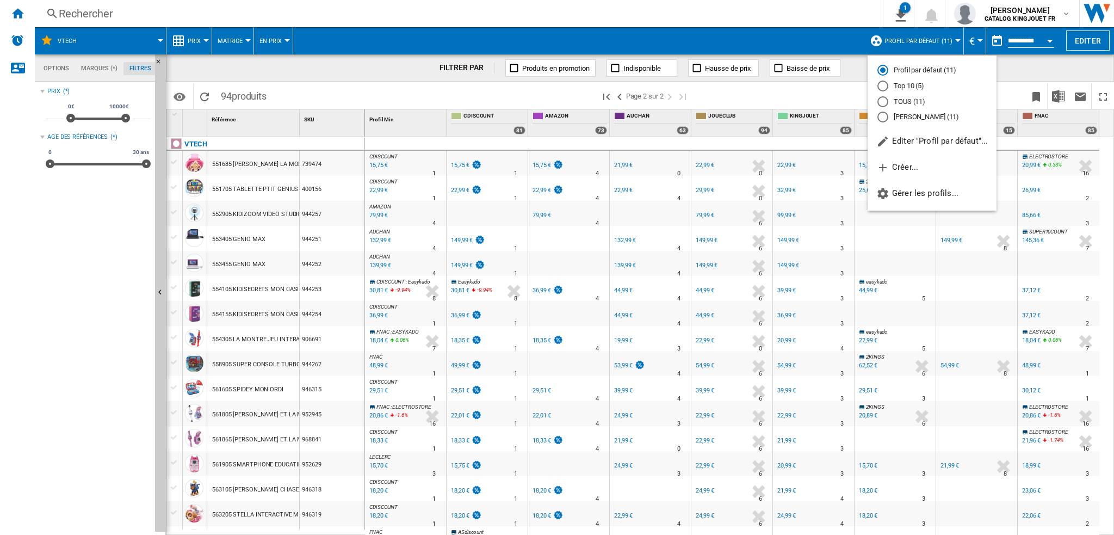
click at [897, 120] on md-radio-button "[PERSON_NAME] (11)" at bounding box center [931, 117] width 109 height 10
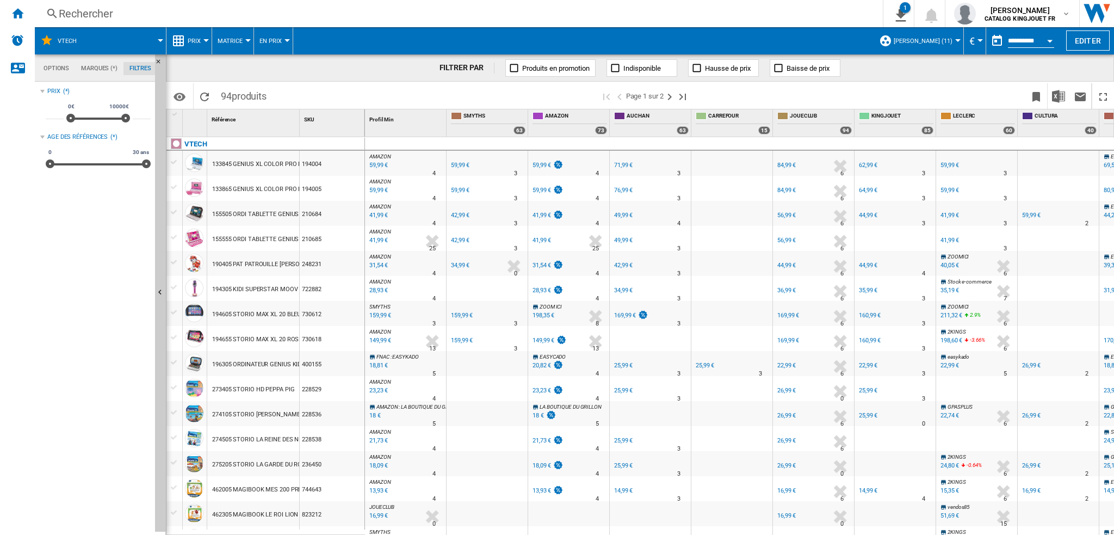
scroll to position [362, 0]
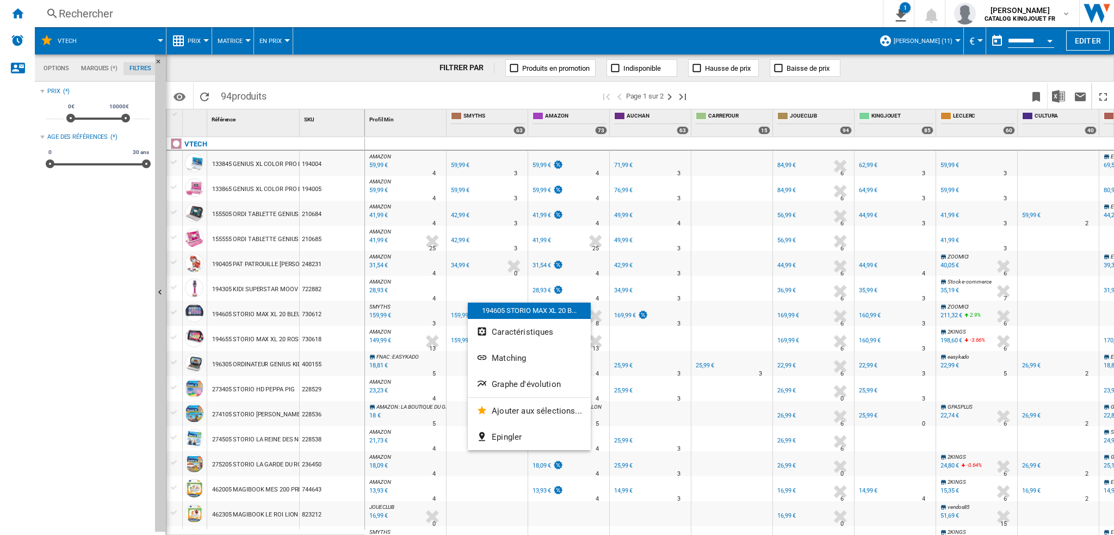
click at [988, 71] on div at bounding box center [557, 267] width 1114 height 535
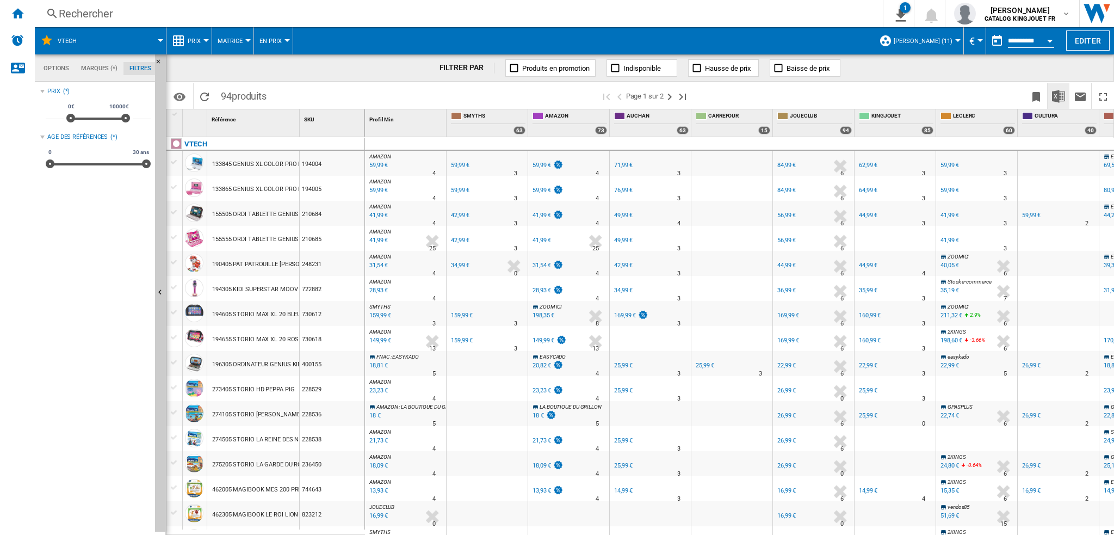
click at [1056, 100] on img "Télécharger au format Excel" at bounding box center [1058, 96] width 13 height 13
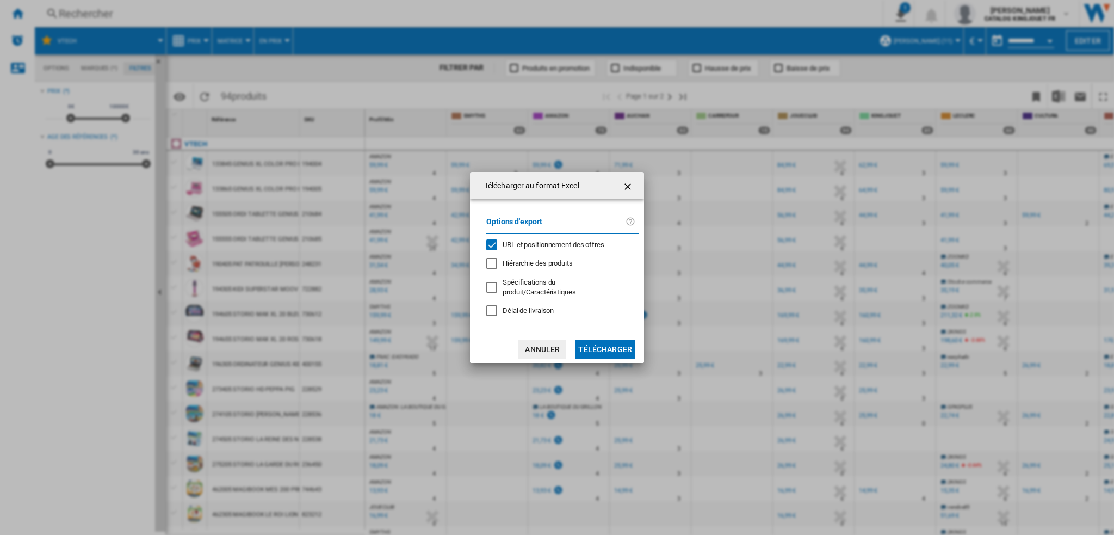
click at [618, 343] on button "Télécharger" at bounding box center [605, 349] width 60 height 20
